Goal: Task Accomplishment & Management: Manage account settings

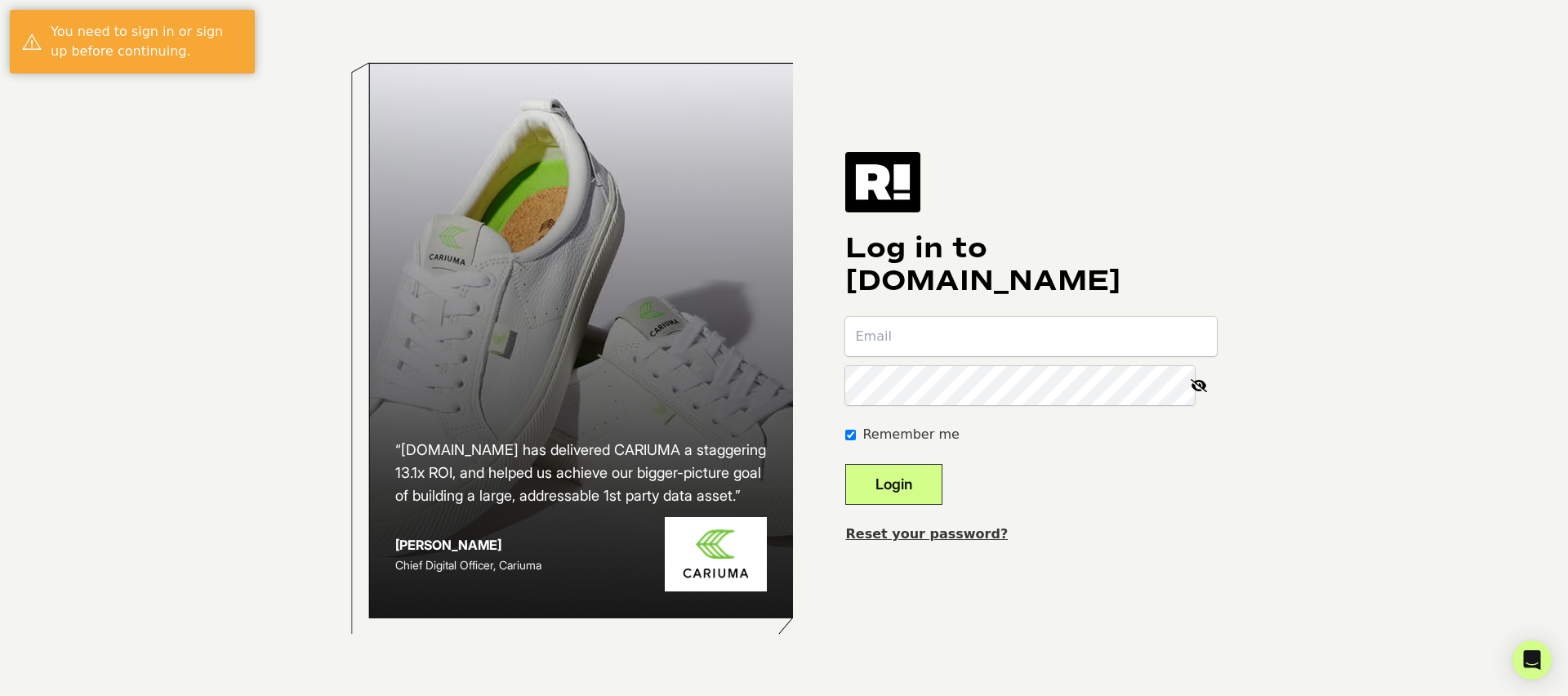
click at [936, 342] on input "email" at bounding box center [1031, 337] width 372 height 39
type input "[PERSON_NAME][EMAIL_ADDRESS][DOMAIN_NAME]"
click at [908, 465] on button "Login" at bounding box center [893, 484] width 97 height 41
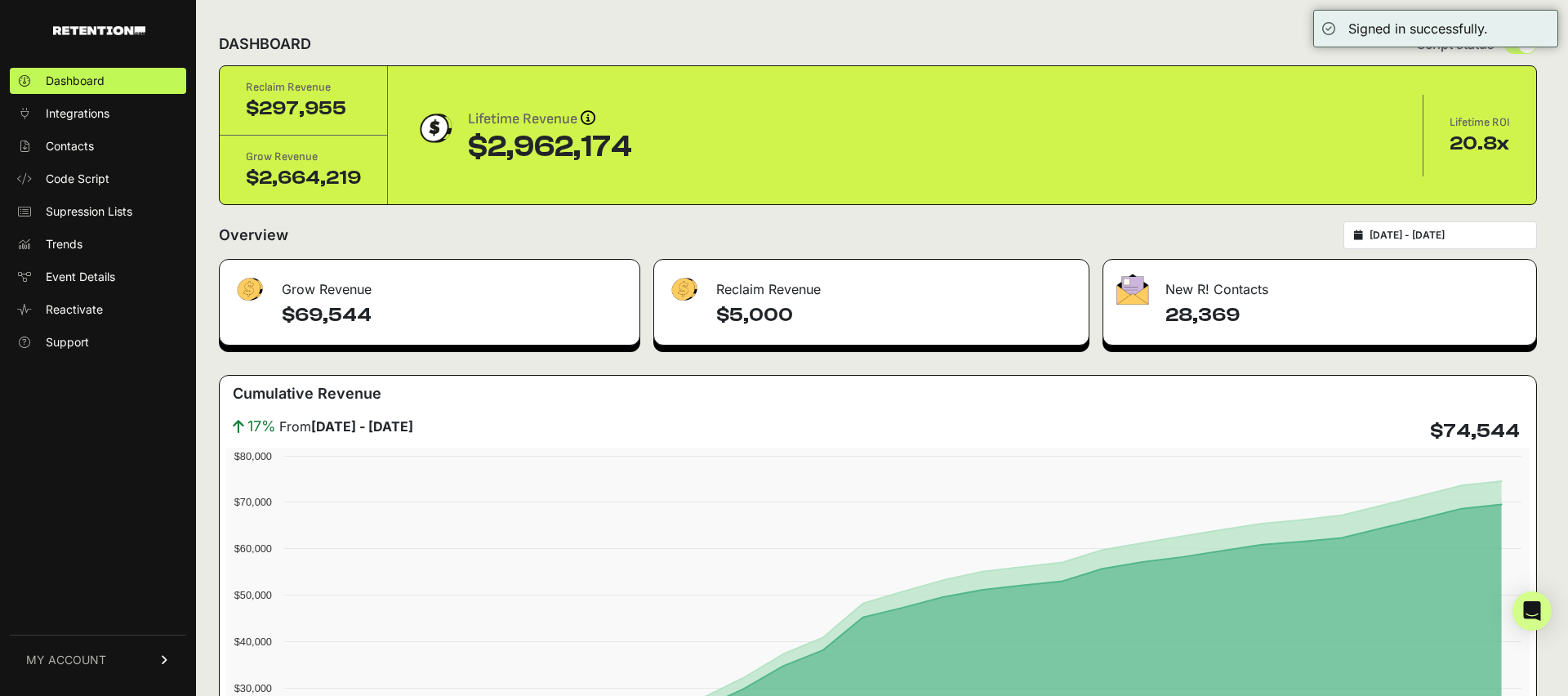
click at [1106, 53] on div "DASHBOARD Script status" at bounding box center [877, 45] width 1318 height 43
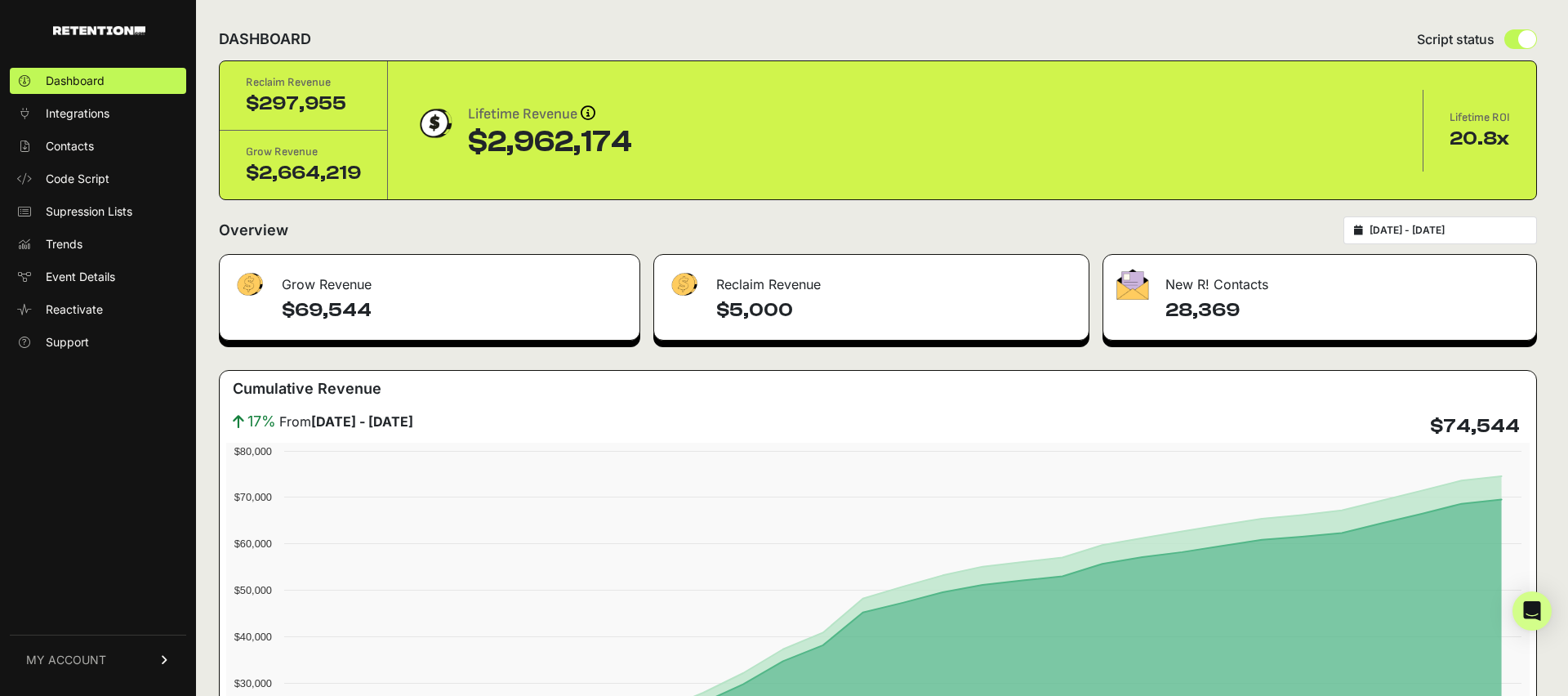
scroll to position [4, 0]
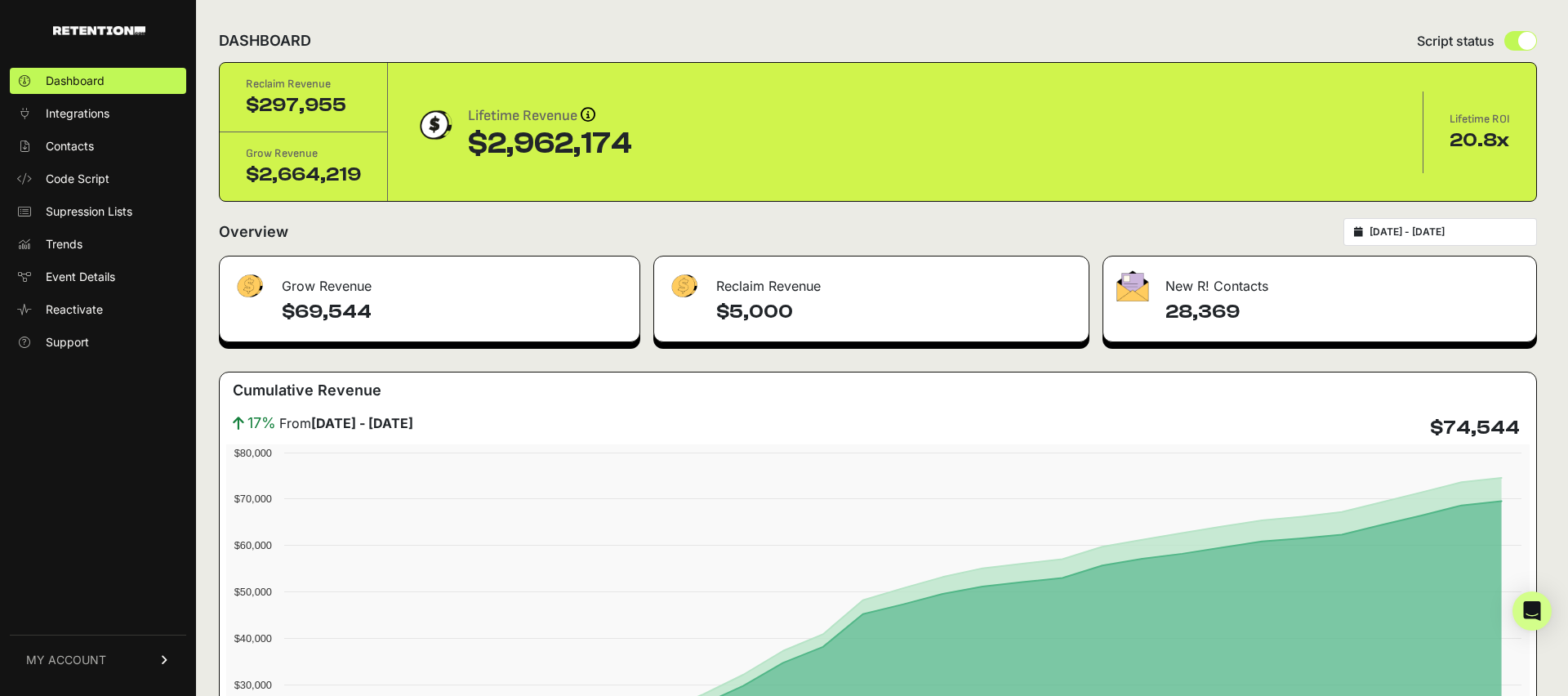
click at [663, 232] on div "Overview [DATE] - [DATE]" at bounding box center [877, 231] width 1318 height 28
click at [651, 229] on div "Overview [DATE] - [DATE]" at bounding box center [877, 231] width 1318 height 28
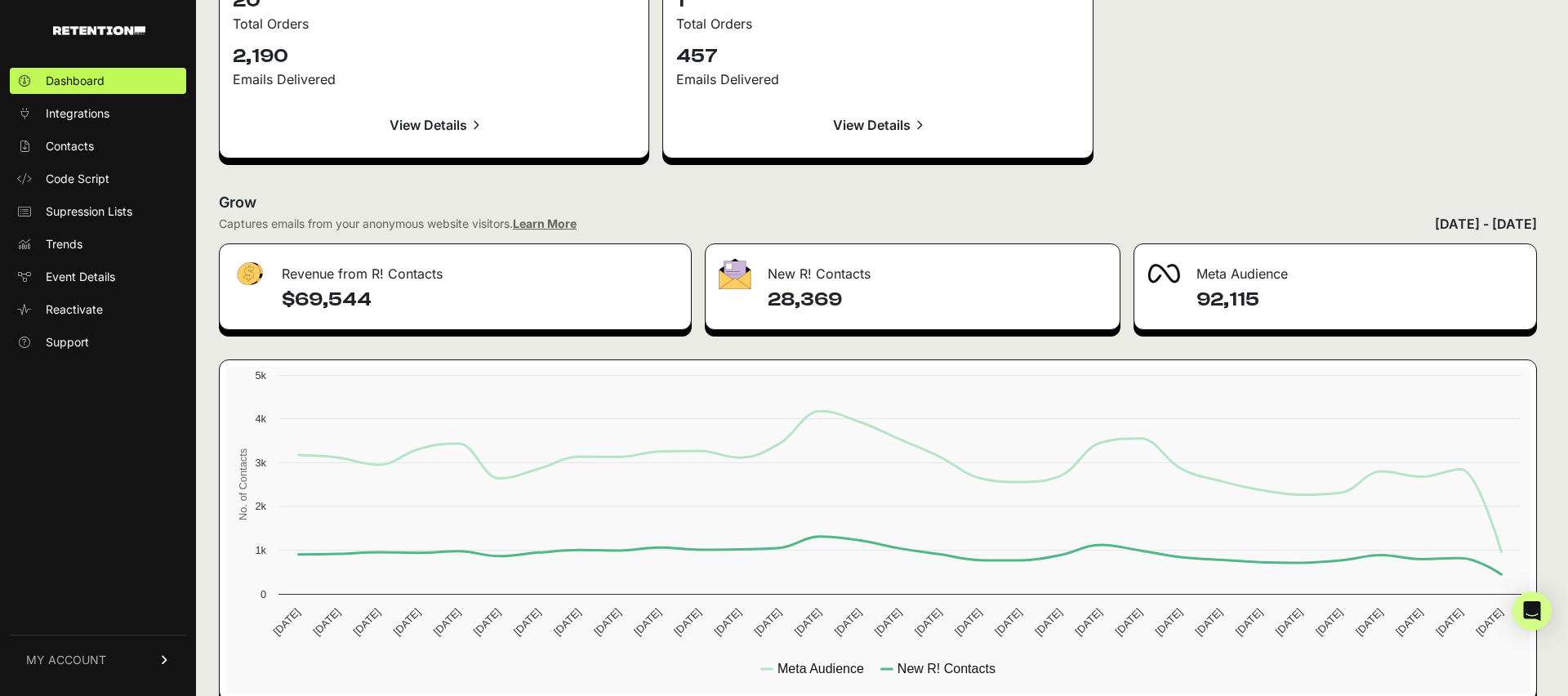
scroll to position [2496, 0]
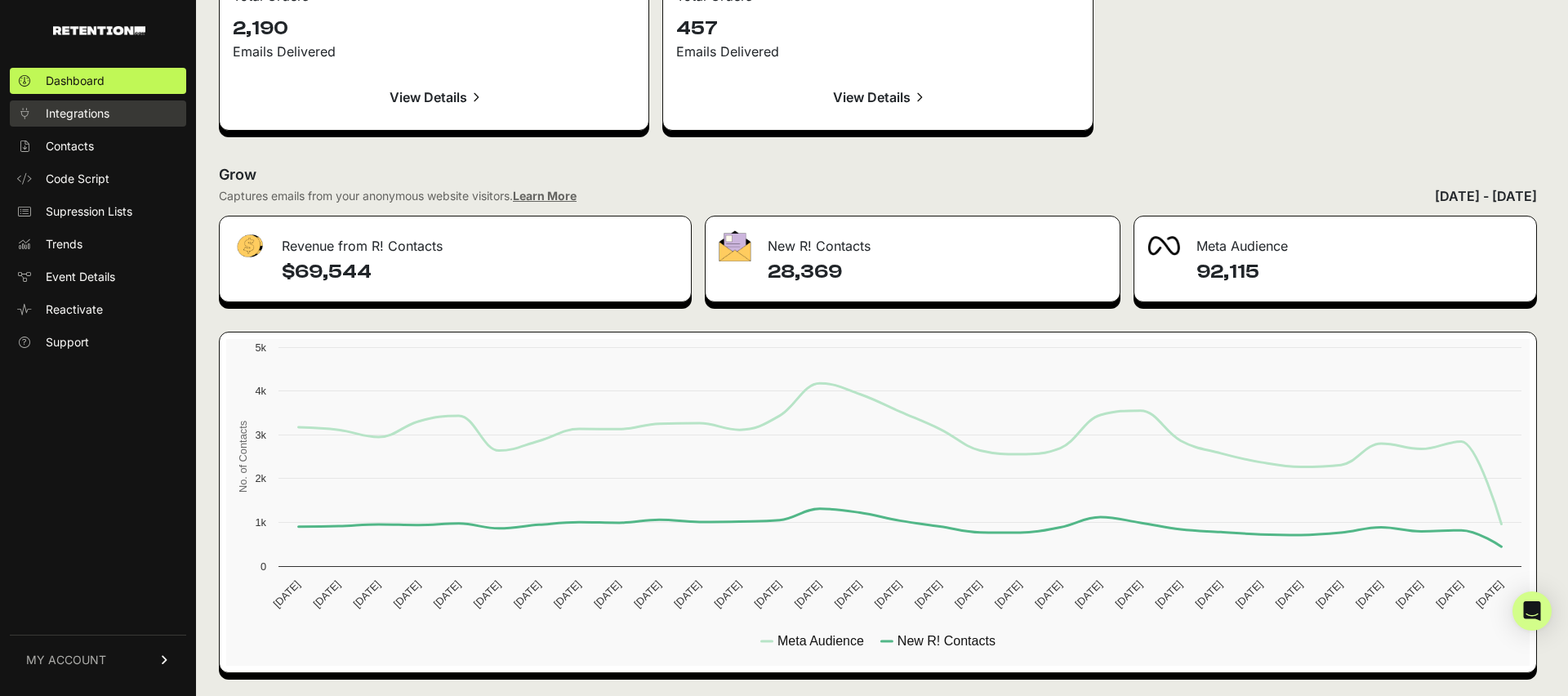
click at [72, 114] on span "Integrations" at bounding box center [77, 113] width 63 height 16
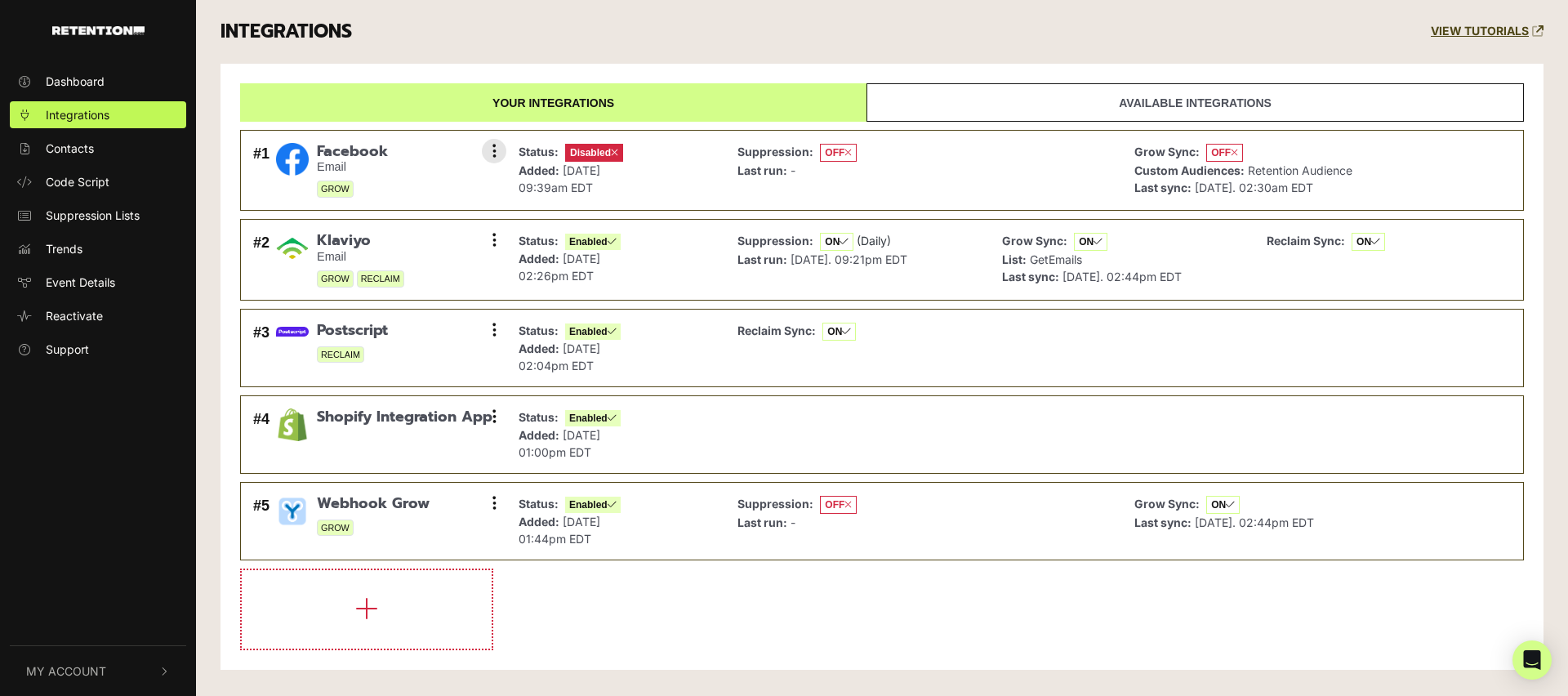
click at [388, 153] on div "#1 Facebook Email GROW Settings Sync History Enable Remove" at bounding box center [375, 170] width 253 height 63
click at [1010, 99] on link "Available integrations" at bounding box center [1195, 102] width 658 height 38
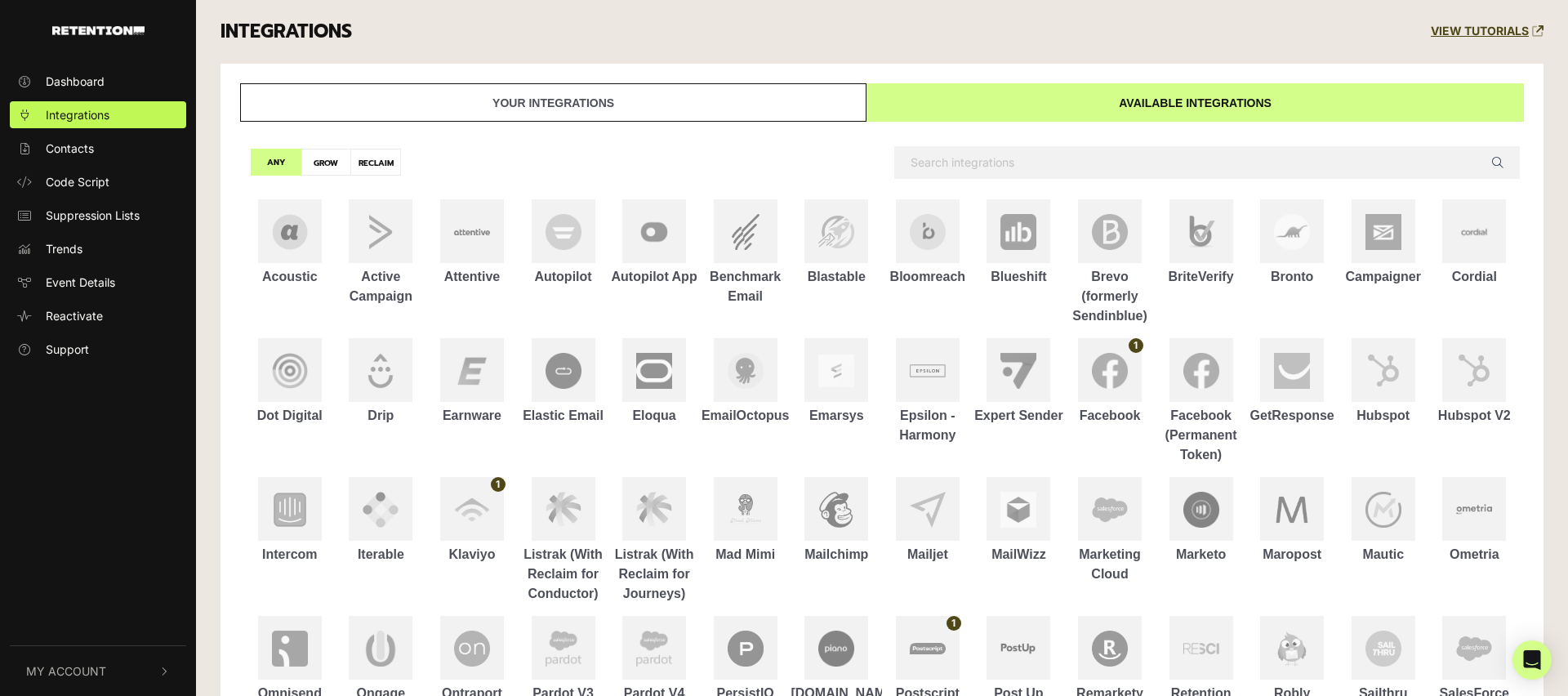
click at [766, 102] on link "Your integrations" at bounding box center [553, 102] width 626 height 38
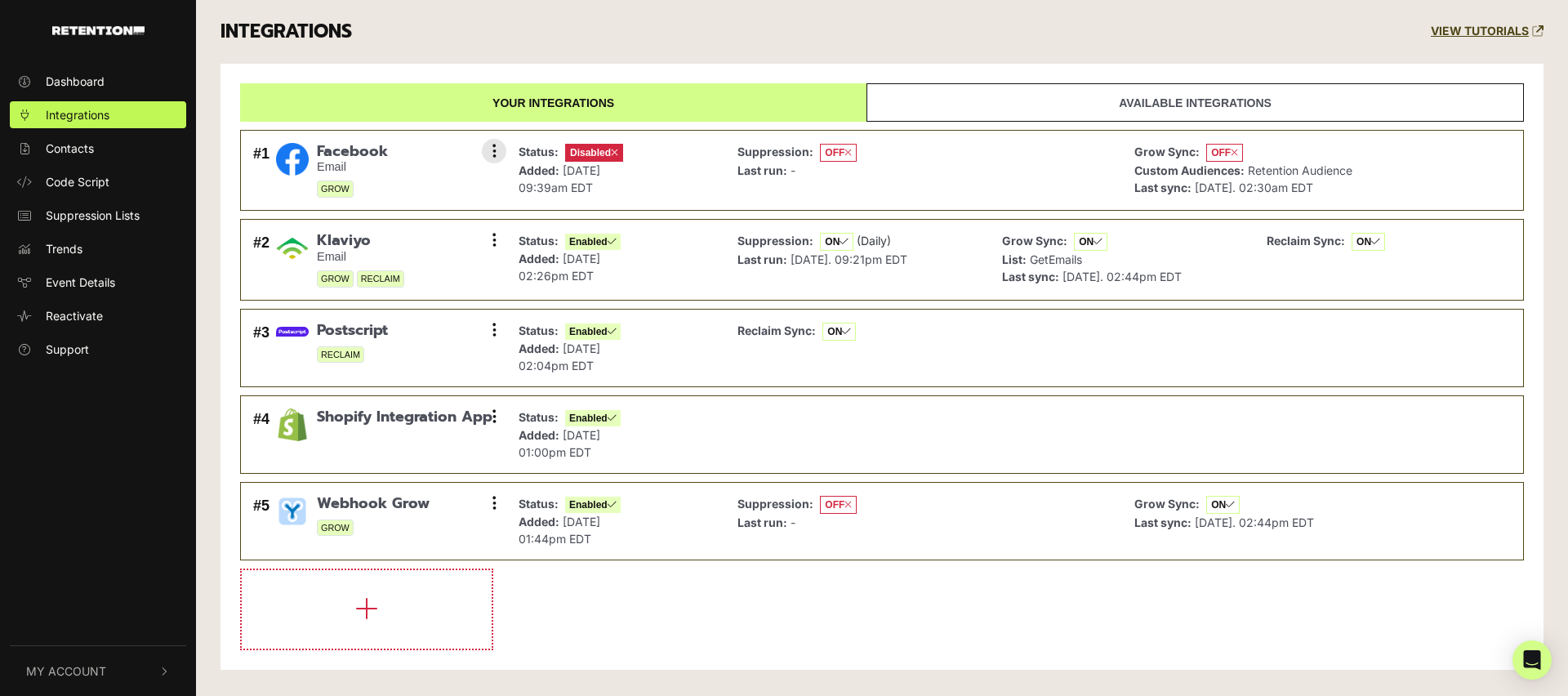
click at [578, 151] on span "Disabled" at bounding box center [593, 153] width 58 height 18
